Goal: Use online tool/utility

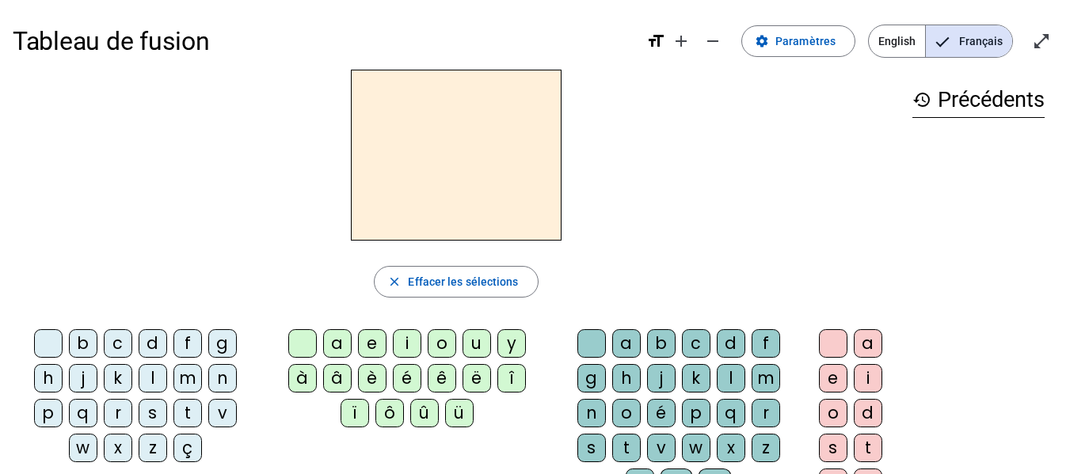
click at [184, 323] on div "m" at bounding box center [187, 378] width 29 height 29
click at [342, 323] on div "a" at bounding box center [337, 343] width 29 height 29
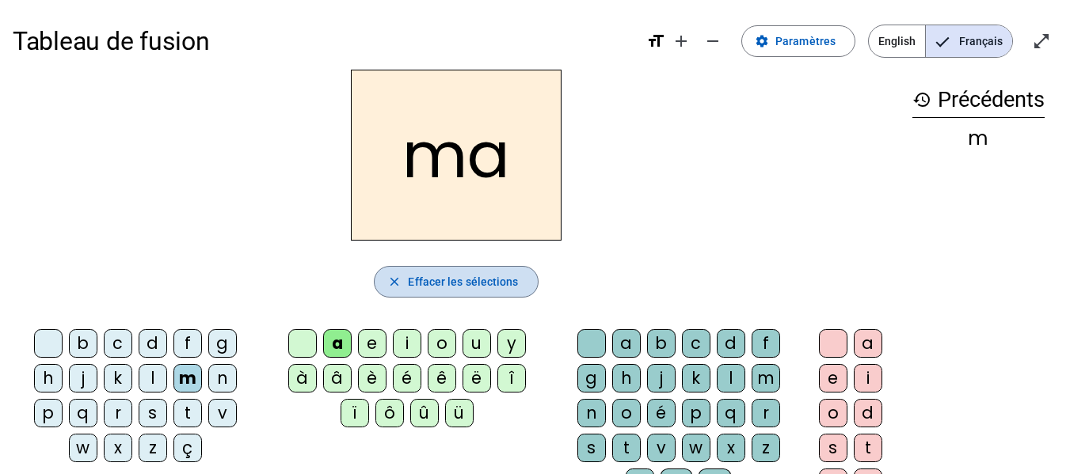
click at [477, 278] on span "Effacer les sélections" at bounding box center [463, 281] width 110 height 19
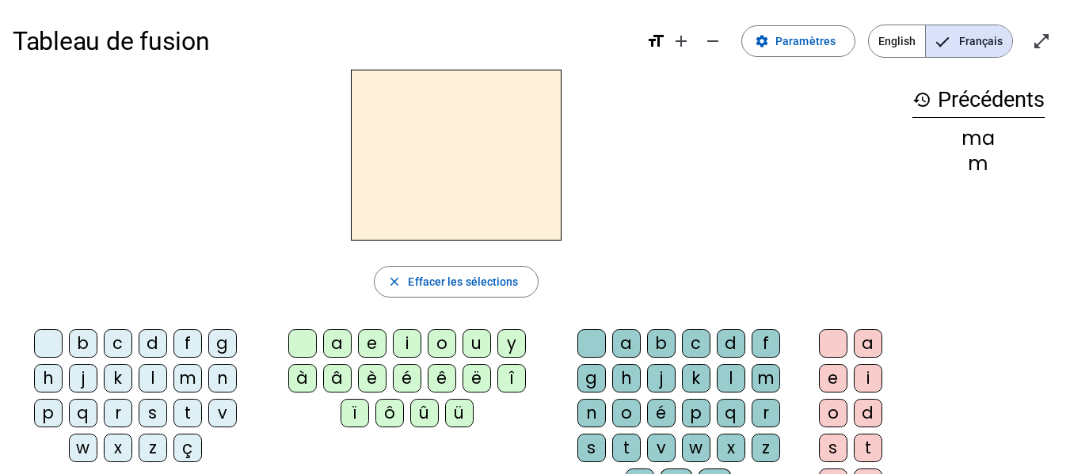
click at [194, 323] on div "m" at bounding box center [187, 378] width 29 height 29
click at [367, 323] on div "e" at bounding box center [372, 343] width 29 height 29
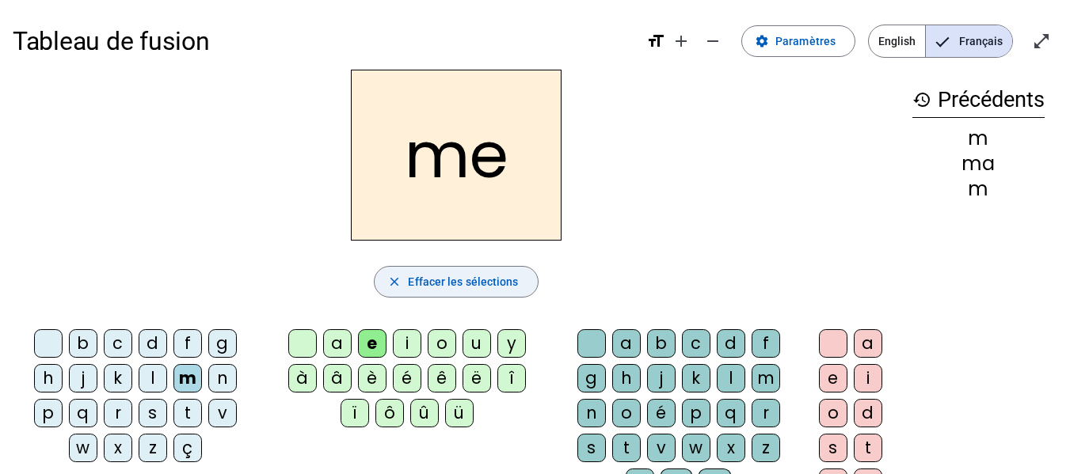
click at [475, 279] on span "Effacer les sélections" at bounding box center [463, 281] width 110 height 19
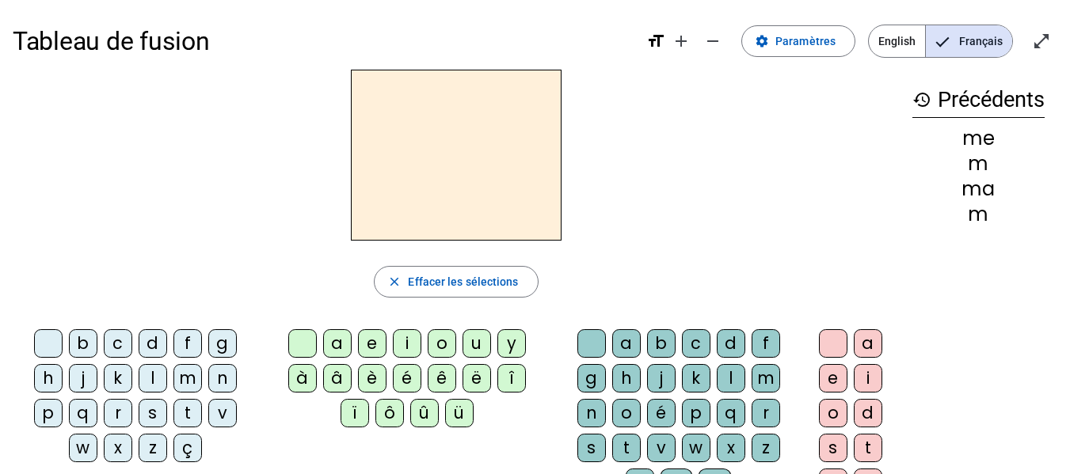
click at [155, 323] on div "l" at bounding box center [153, 378] width 29 height 29
click at [333, 323] on div "a" at bounding box center [337, 343] width 29 height 29
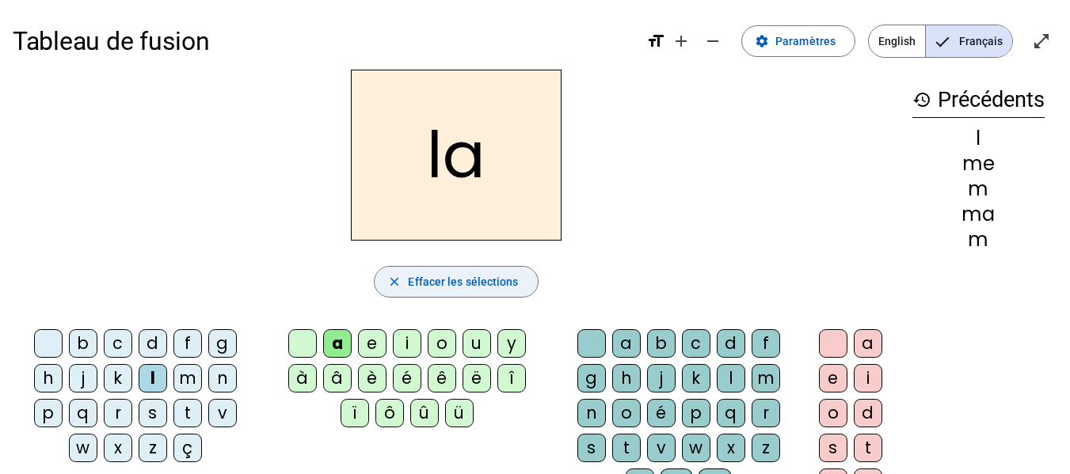
click at [425, 294] on span "button" at bounding box center [455, 282] width 162 height 38
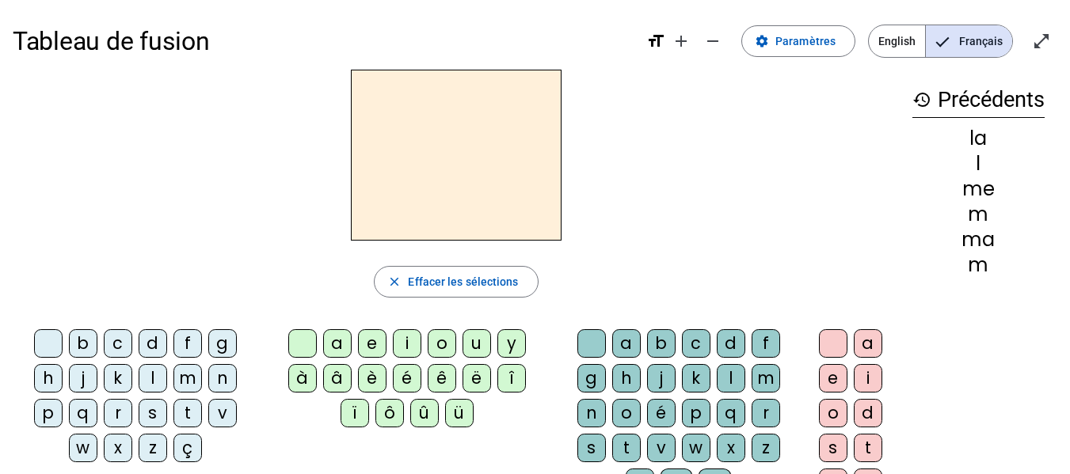
click at [158, 323] on div "l" at bounding box center [153, 378] width 29 height 29
click at [372, 323] on div "e" at bounding box center [372, 343] width 29 height 29
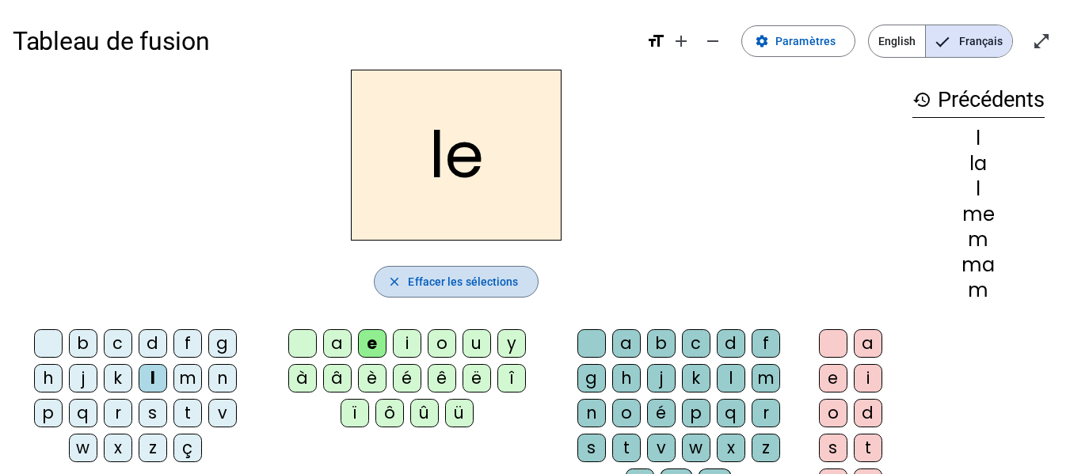
click at [464, 282] on span "Effacer les sélections" at bounding box center [463, 281] width 110 height 19
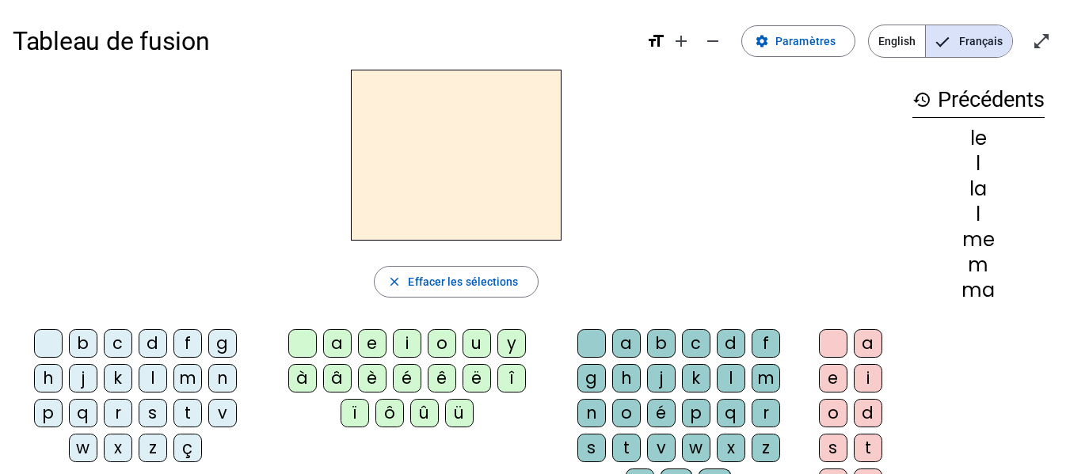
click at [188, 323] on div "m" at bounding box center [187, 378] width 29 height 29
click at [344, 323] on div "a" at bounding box center [337, 343] width 29 height 29
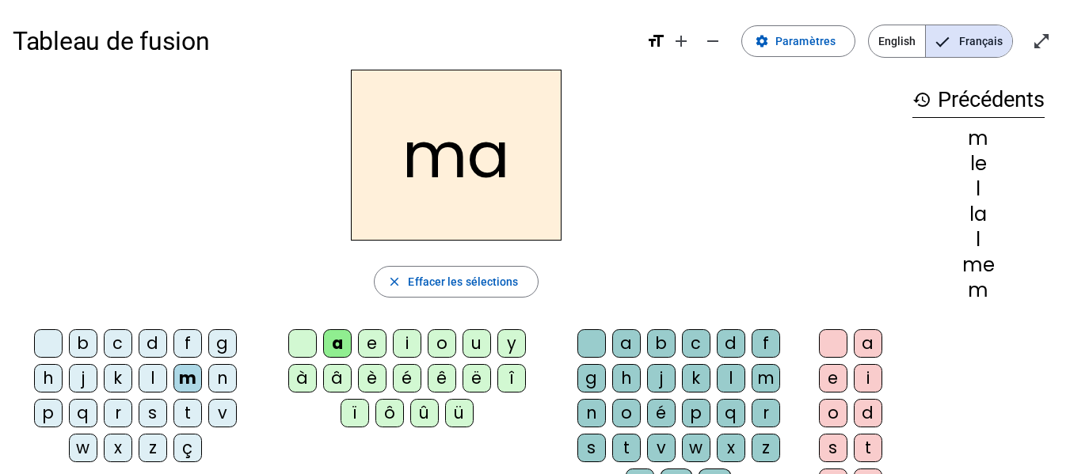
click at [147, 323] on div "l" at bounding box center [153, 378] width 29 height 29
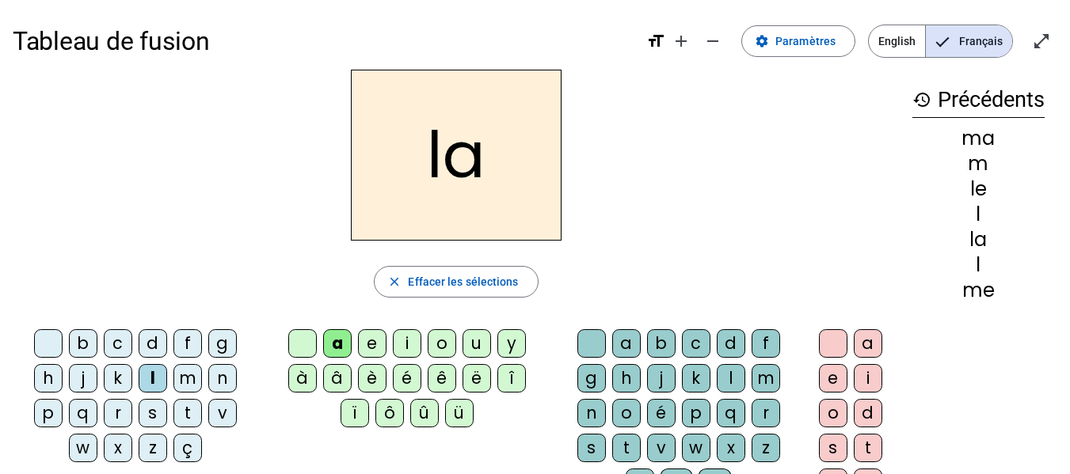
click at [193, 323] on div "m" at bounding box center [187, 378] width 29 height 29
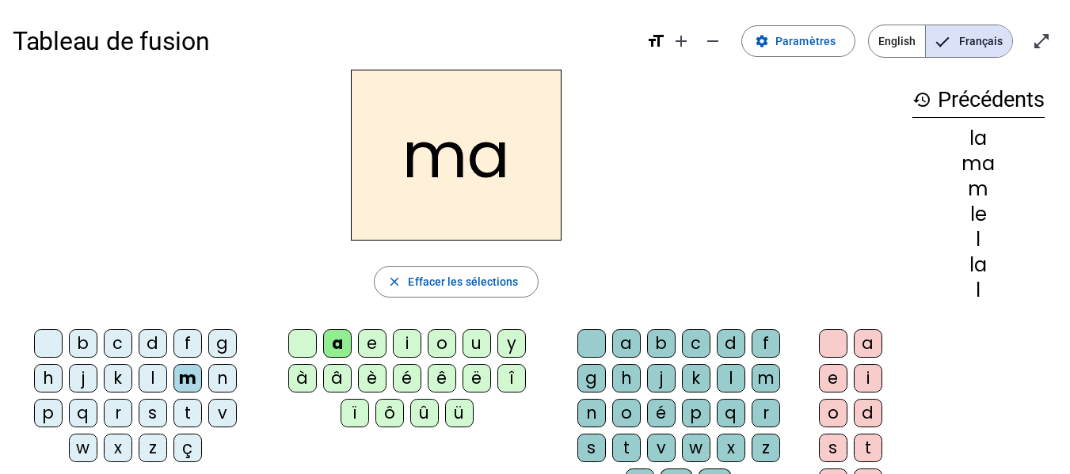
click at [144, 323] on div "s" at bounding box center [153, 413] width 29 height 29
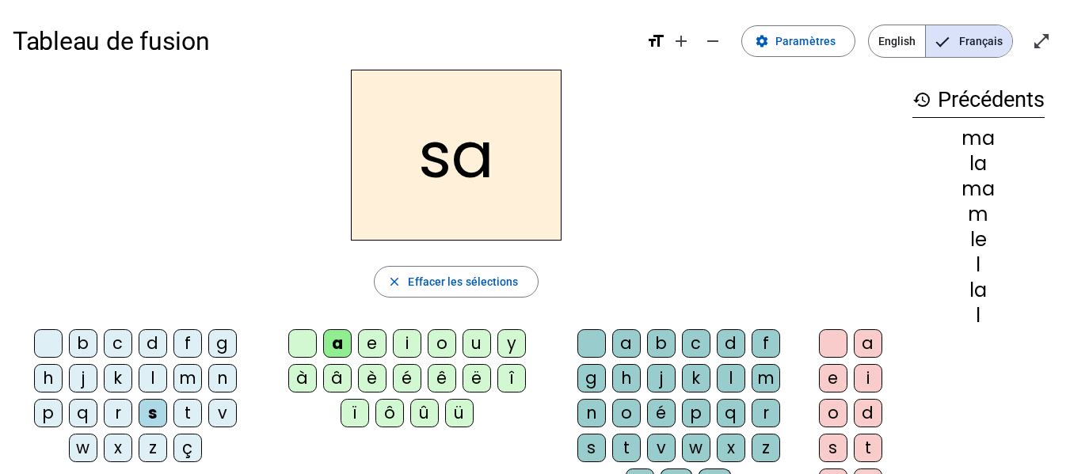
click at [189, 323] on div "m" at bounding box center [187, 378] width 29 height 29
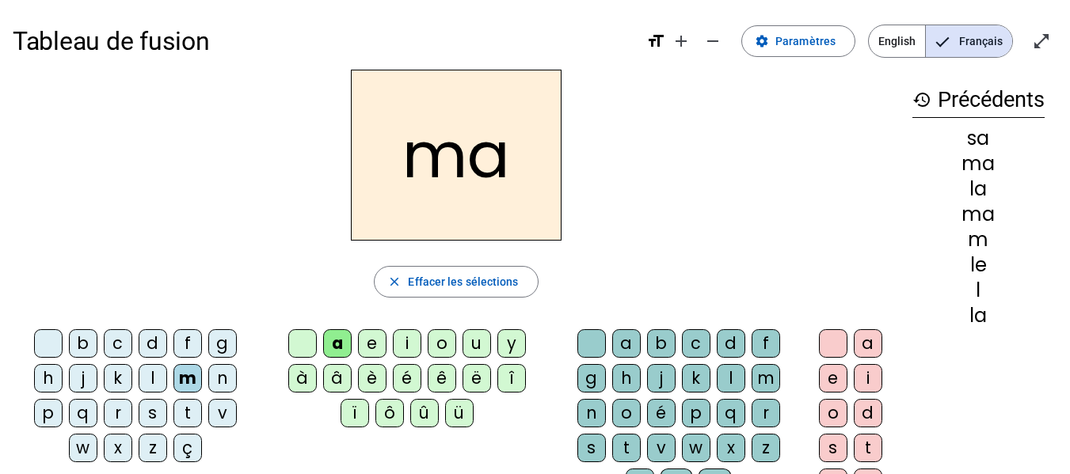
click at [201, 323] on div "t" at bounding box center [187, 413] width 29 height 29
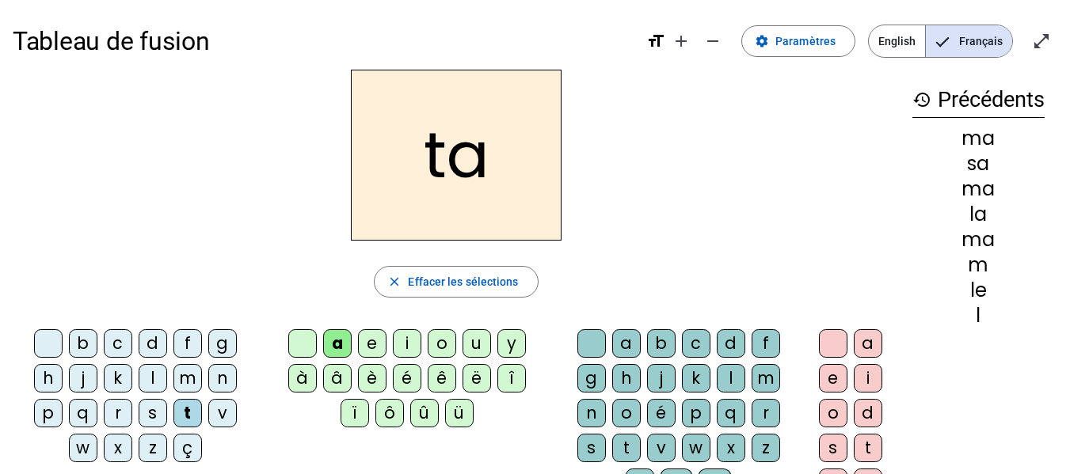
click at [186, 323] on div "m" at bounding box center [187, 378] width 29 height 29
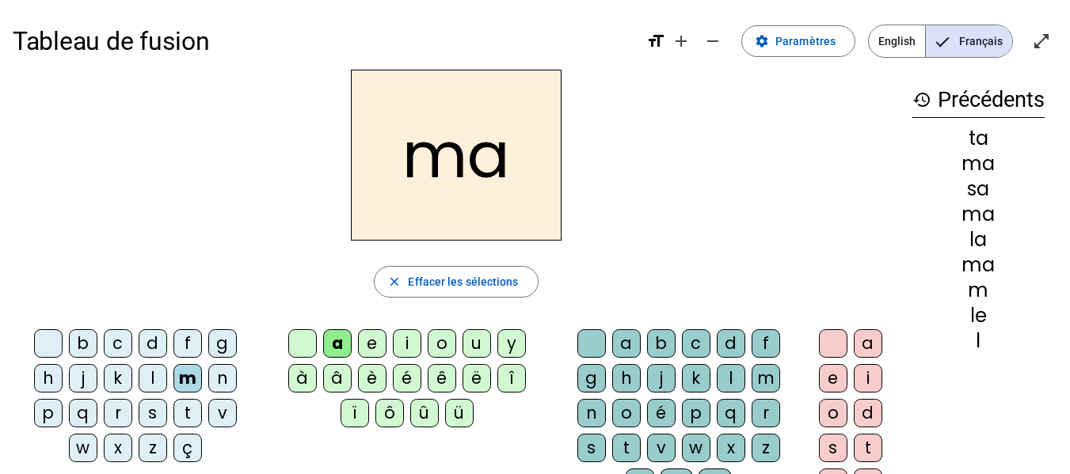
click at [146, 323] on div "s" at bounding box center [153, 413] width 29 height 29
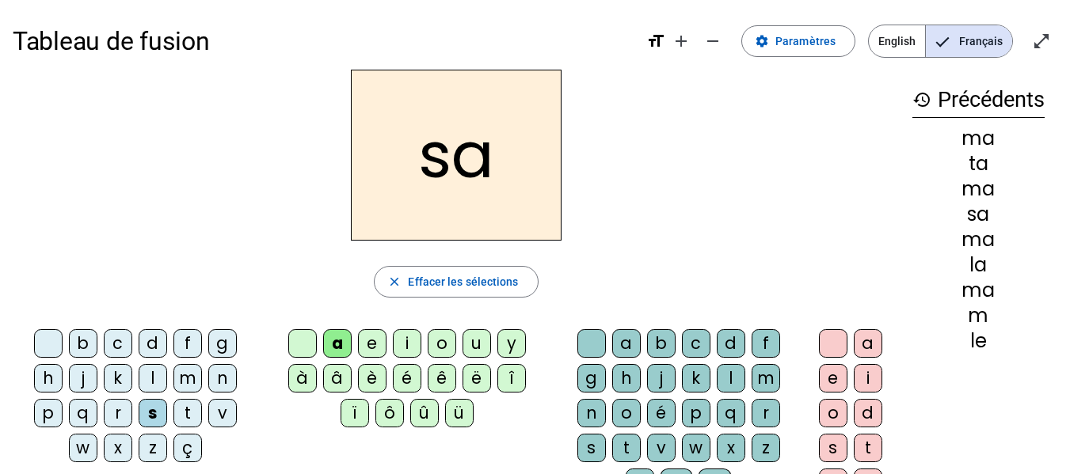
click at [185, 323] on div "t" at bounding box center [187, 413] width 29 height 29
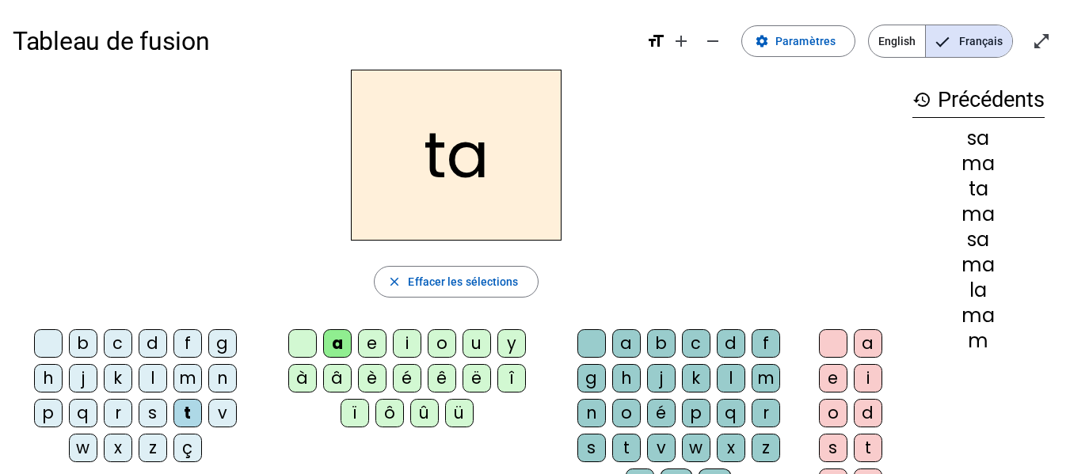
click at [140, 323] on div "l" at bounding box center [153, 378] width 29 height 29
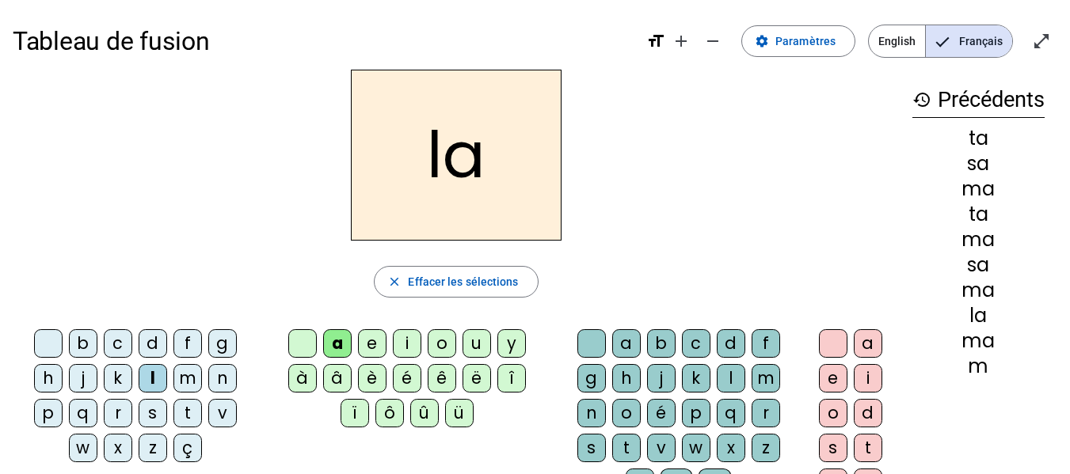
click at [218, 323] on div "v" at bounding box center [222, 413] width 29 height 29
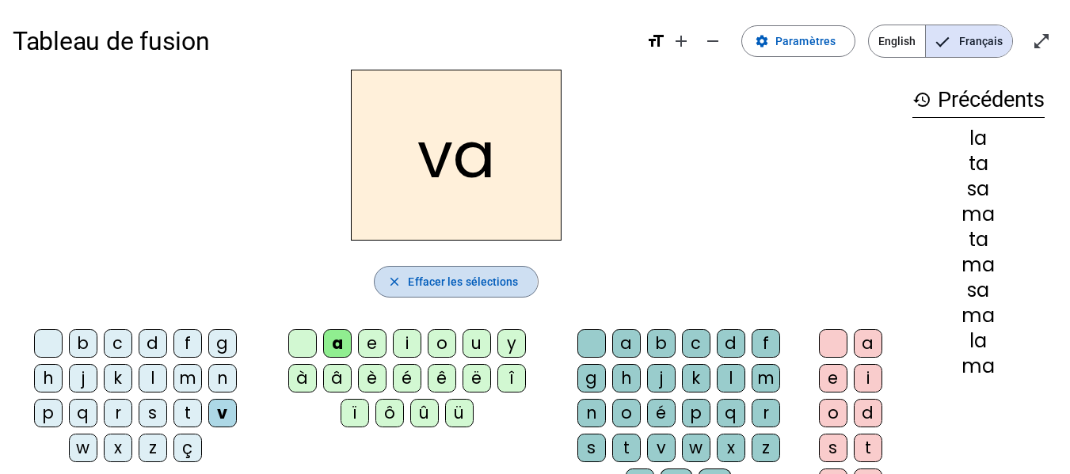
click at [420, 282] on span "Effacer les sélections" at bounding box center [463, 281] width 110 height 19
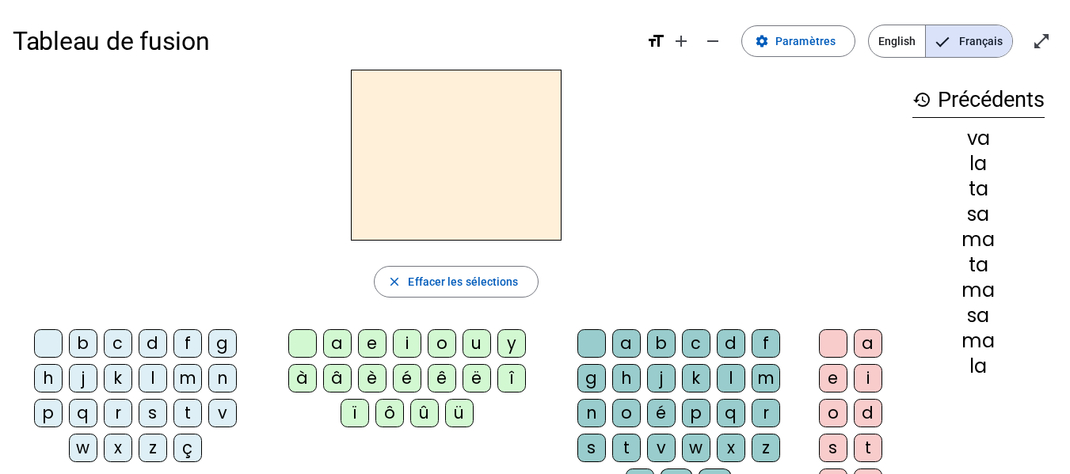
click at [186, 323] on div "m" at bounding box center [187, 378] width 29 height 29
click at [365, 323] on div "e" at bounding box center [372, 343] width 29 height 29
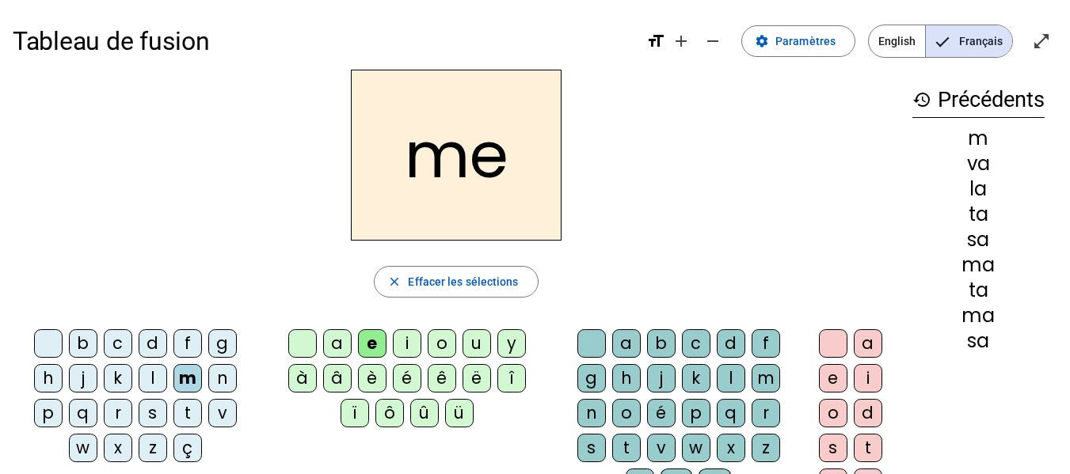
click at [185, 323] on div "t" at bounding box center [187, 413] width 29 height 29
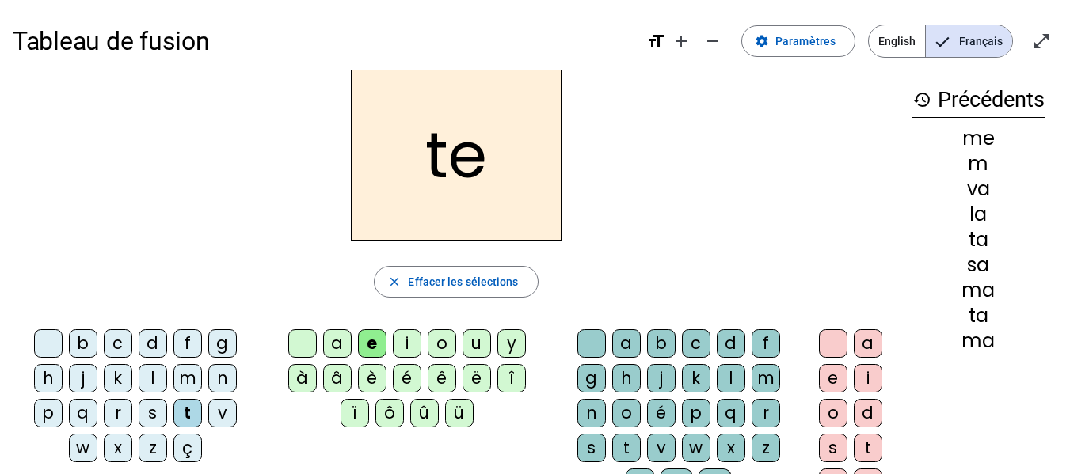
click at [150, 323] on div "l" at bounding box center [153, 378] width 29 height 29
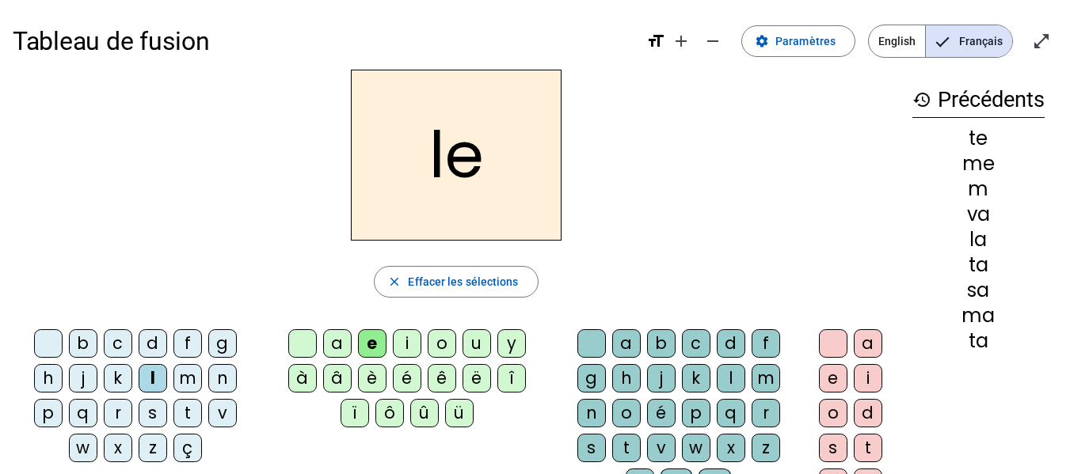
click at [158, 323] on div "s" at bounding box center [153, 413] width 29 height 29
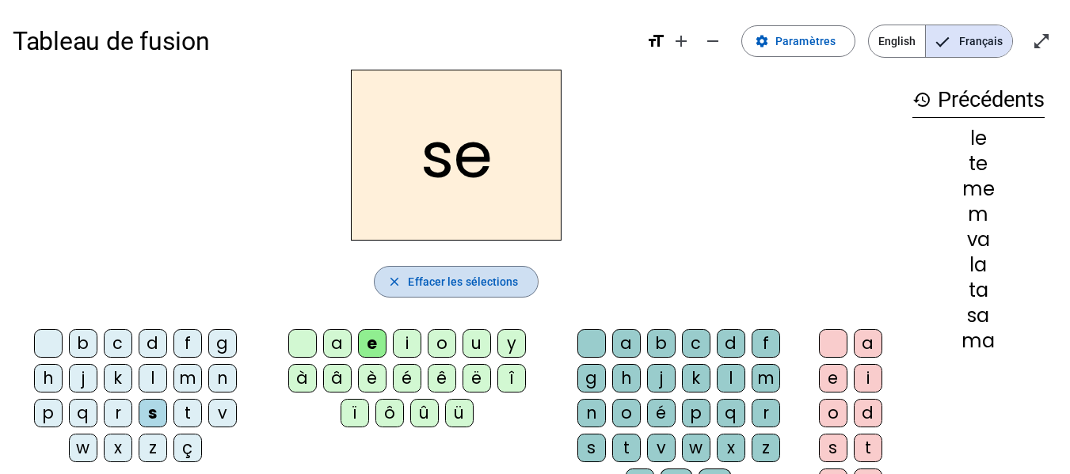
click at [439, 285] on span "Effacer les sélections" at bounding box center [463, 281] width 110 height 19
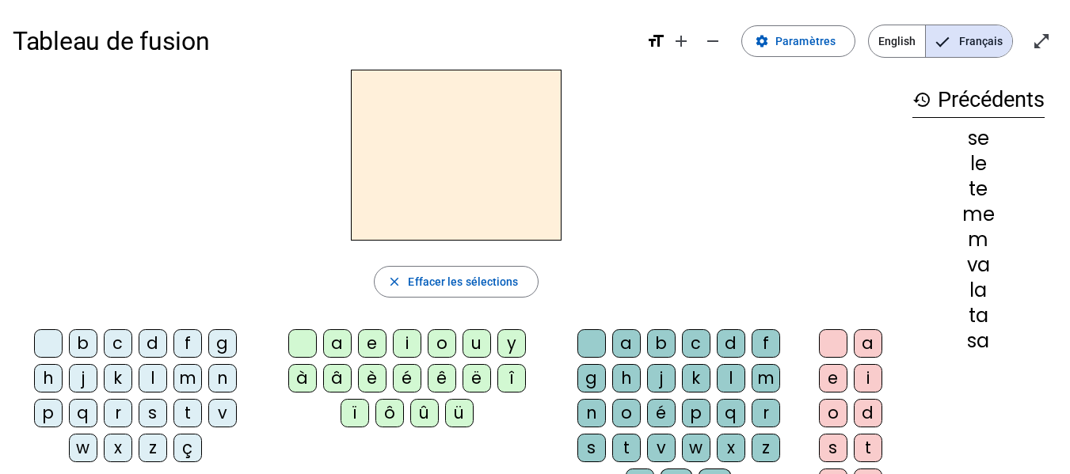
click at [197, 323] on div "m" at bounding box center [187, 378] width 29 height 29
click at [354, 323] on letter-bubble "a" at bounding box center [340, 346] width 35 height 35
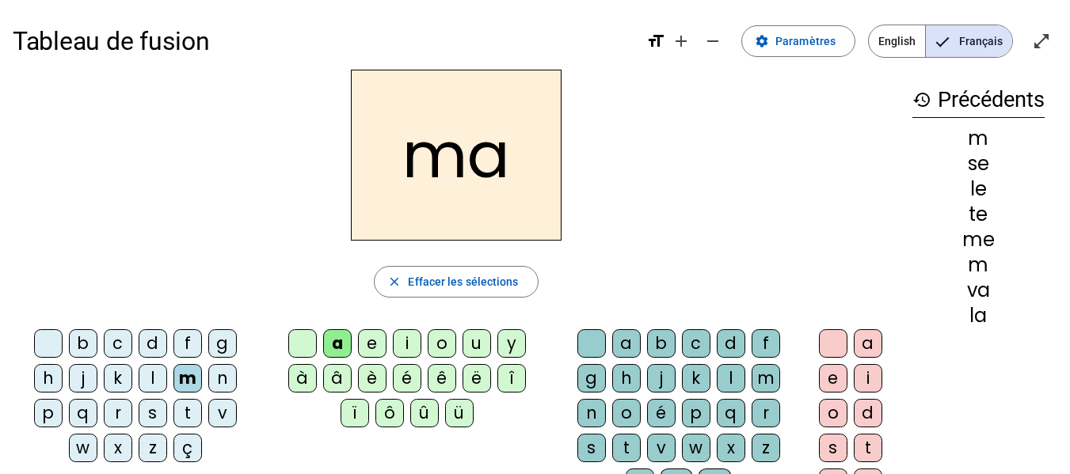
click at [143, 323] on div "l" at bounding box center [153, 378] width 29 height 29
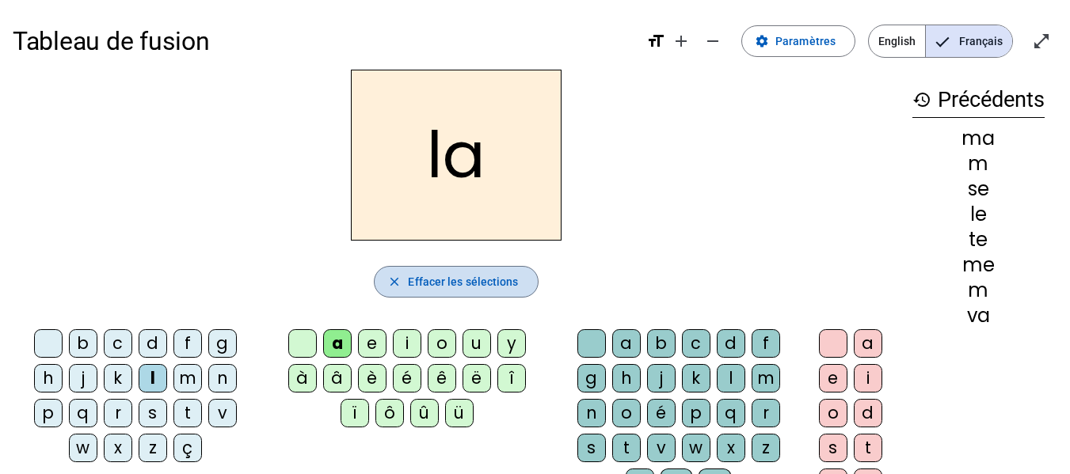
click at [431, 289] on span "Effacer les sélections" at bounding box center [463, 281] width 110 height 19
